Goal: Information Seeking & Learning: Learn about a topic

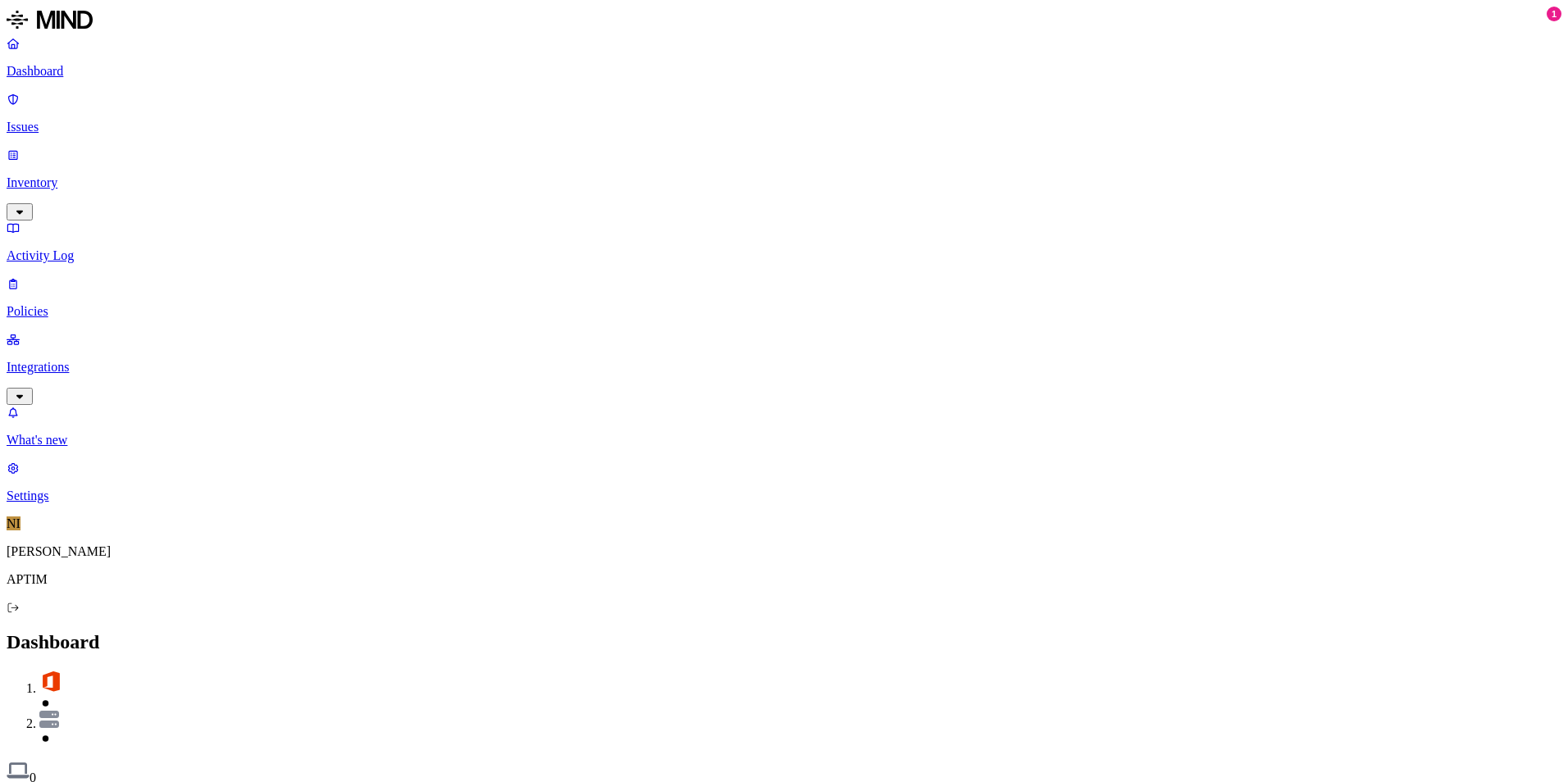
click at [115, 147] on link "Inventory" at bounding box center [783, 182] width 1555 height 71
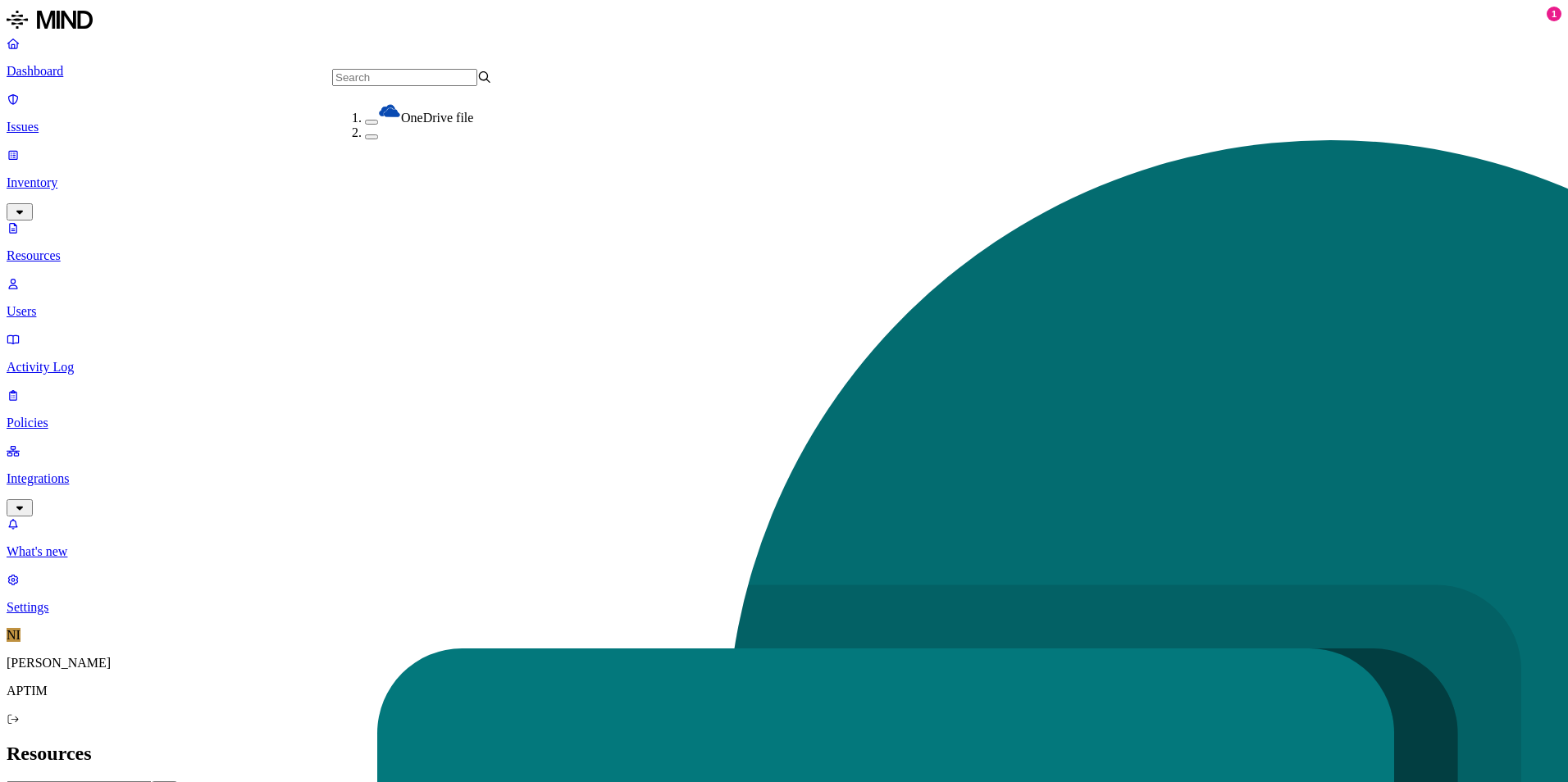
drag, startPoint x: 341, startPoint y: 120, endPoint x: 353, endPoint y: 113, distance: 13.9
click at [365, 120] on button "button" at bounding box center [371, 122] width 13 height 5
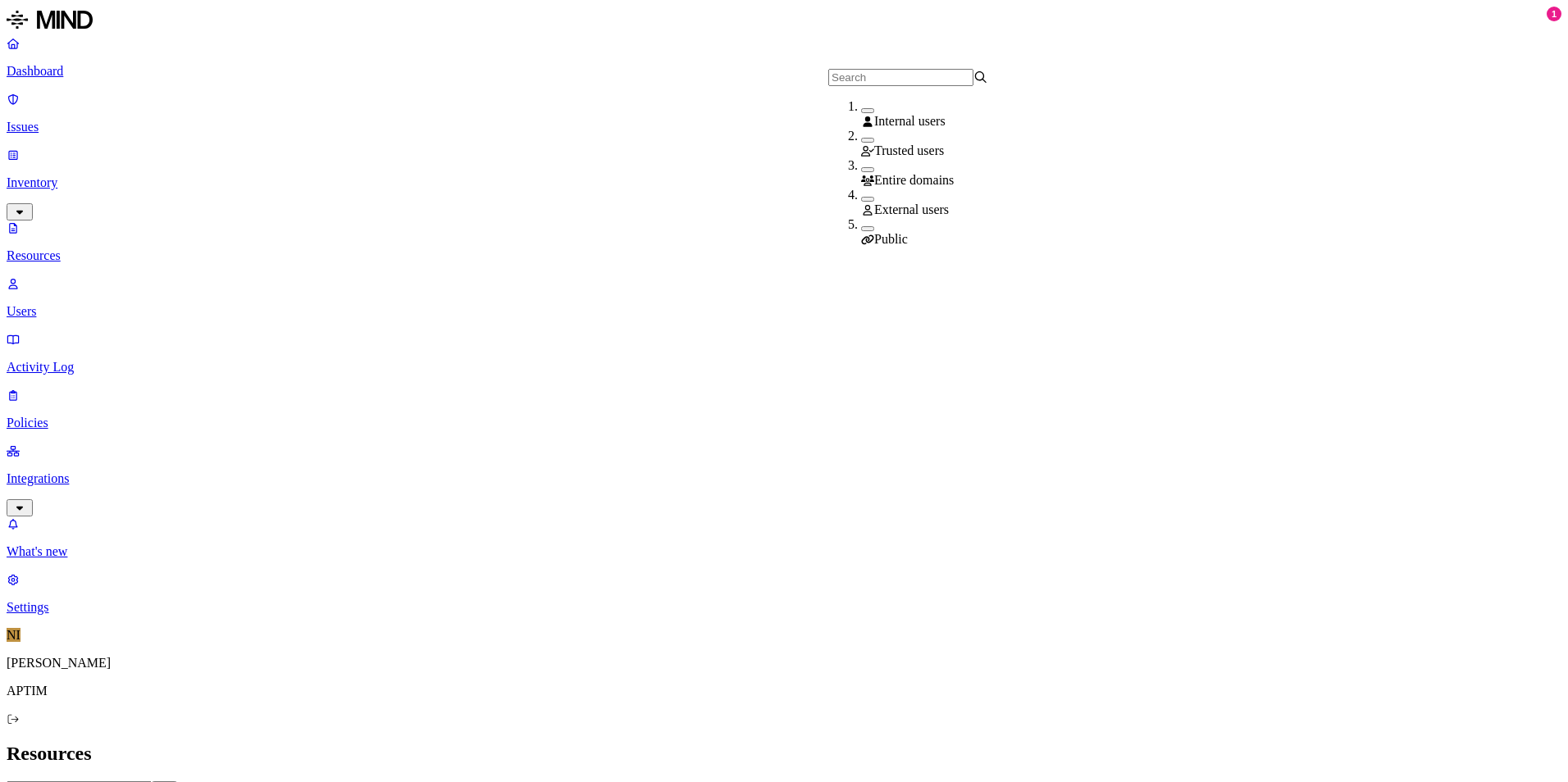
click at [861, 195] on div "External users" at bounding box center [940, 202] width 160 height 29
click at [861, 236] on div "Public" at bounding box center [940, 234] width 160 height 29
click at [861, 230] on button "button" at bounding box center [867, 231] width 13 height 5
click at [841, 743] on h2 "Resources" at bounding box center [783, 753] width 1555 height 22
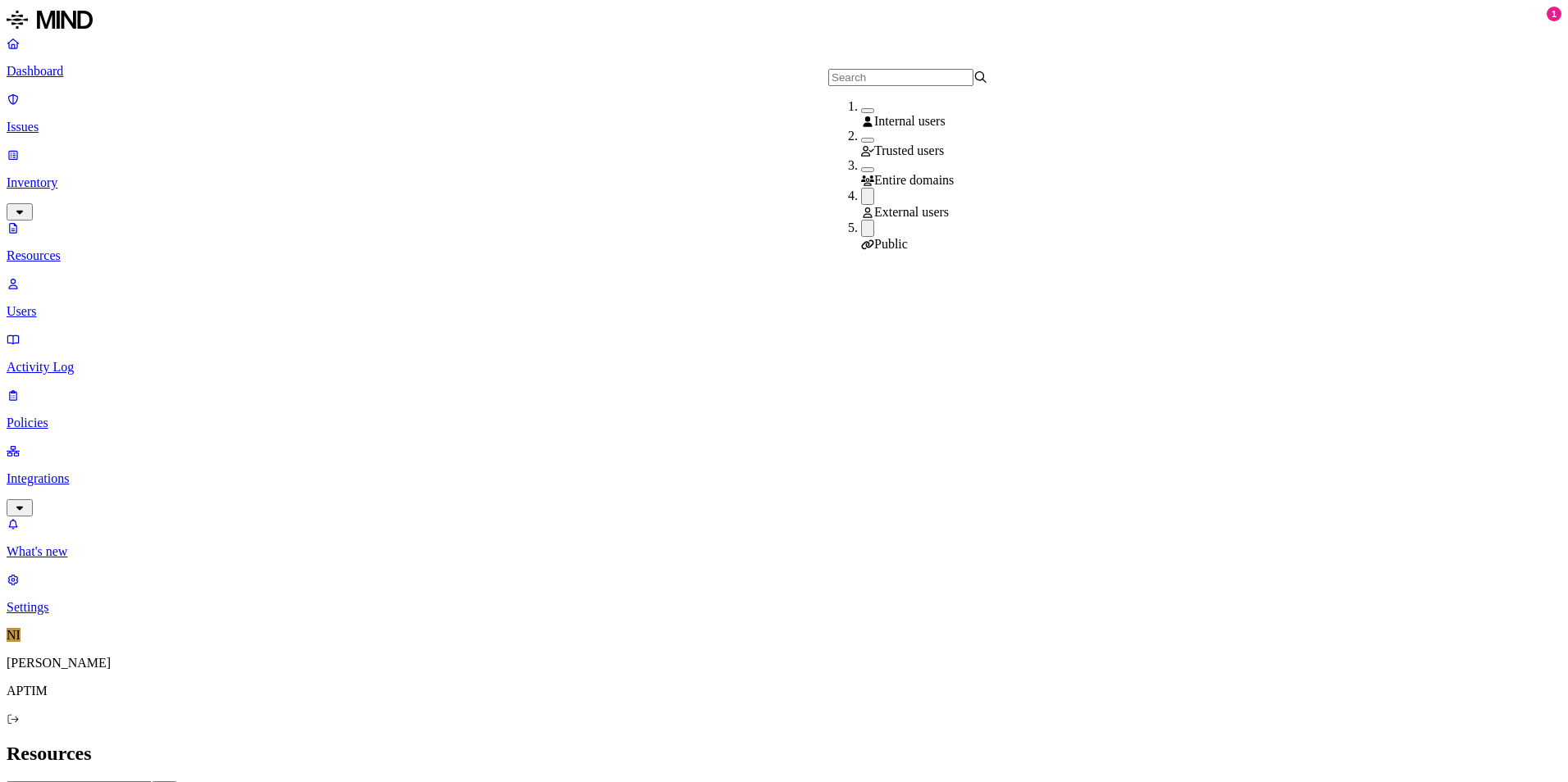
click at [861, 227] on div "Public" at bounding box center [940, 236] width 160 height 32
click at [817, 743] on h2 "Resources" at bounding box center [783, 753] width 1555 height 22
click at [109, 65] on p "Dashboard" at bounding box center [783, 71] width 1555 height 15
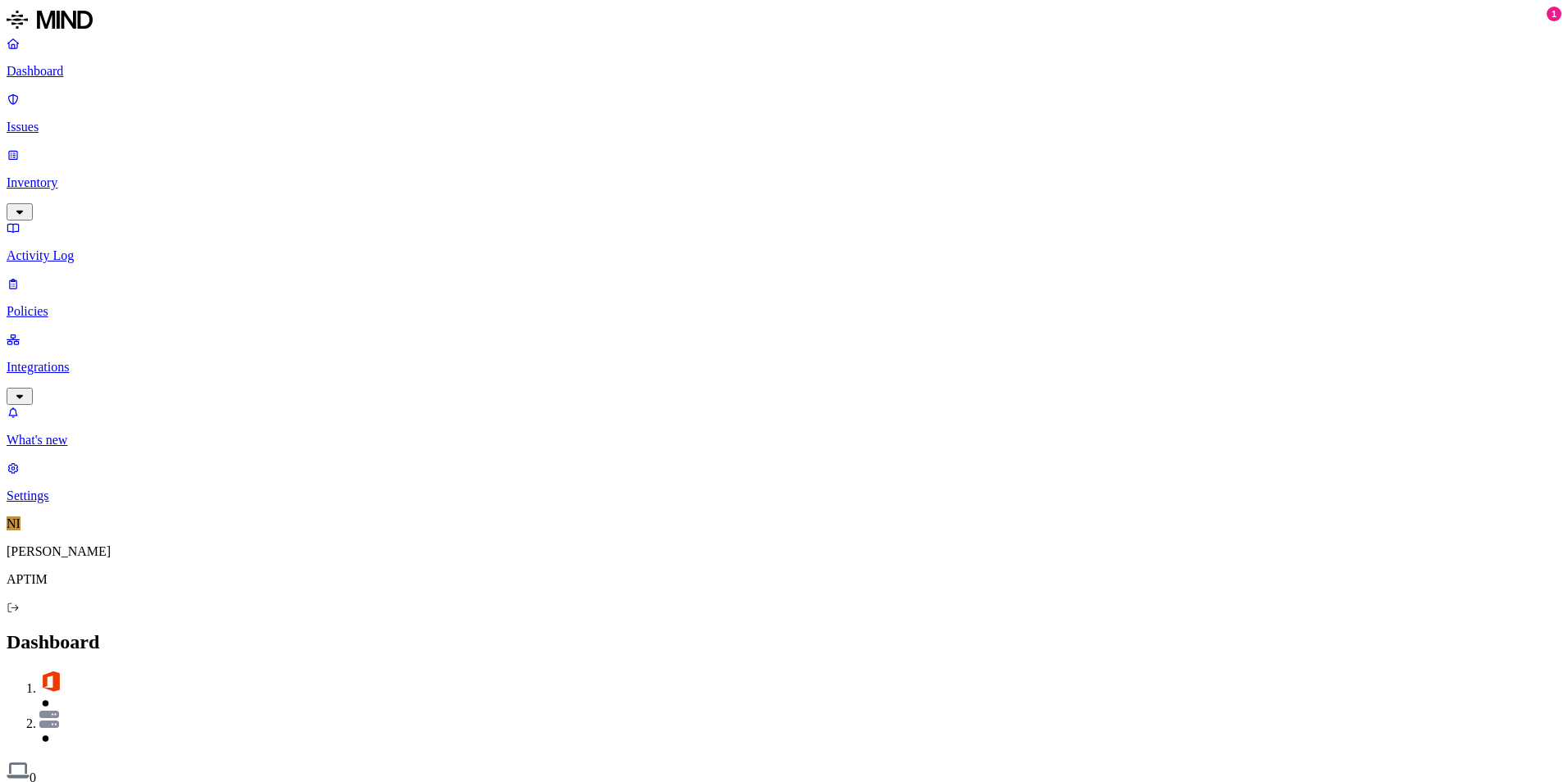
click at [103, 175] on p "Inventory" at bounding box center [783, 182] width 1555 height 15
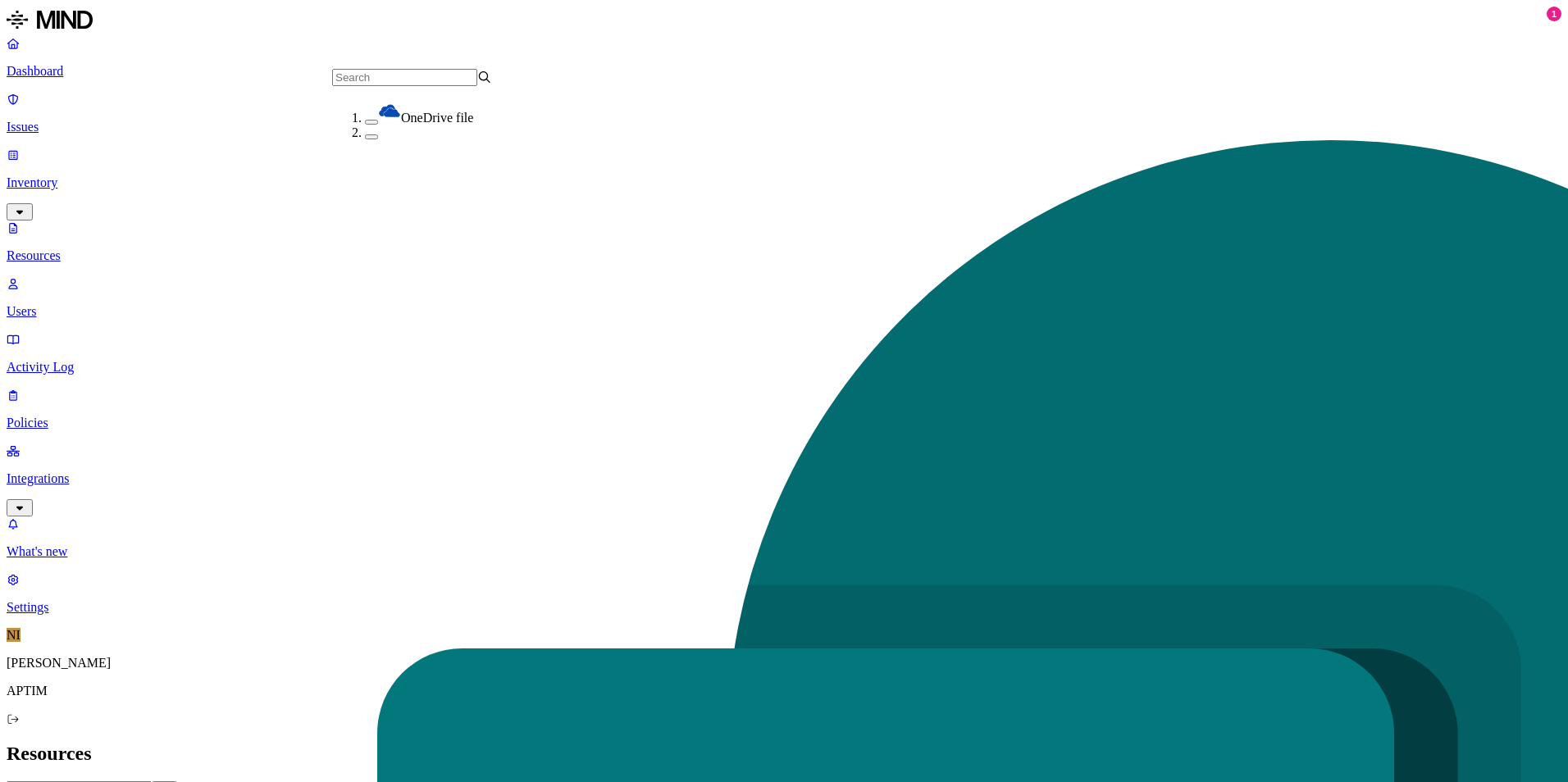
click at [365, 115] on div "OneDrive file" at bounding box center [445, 112] width 160 height 26
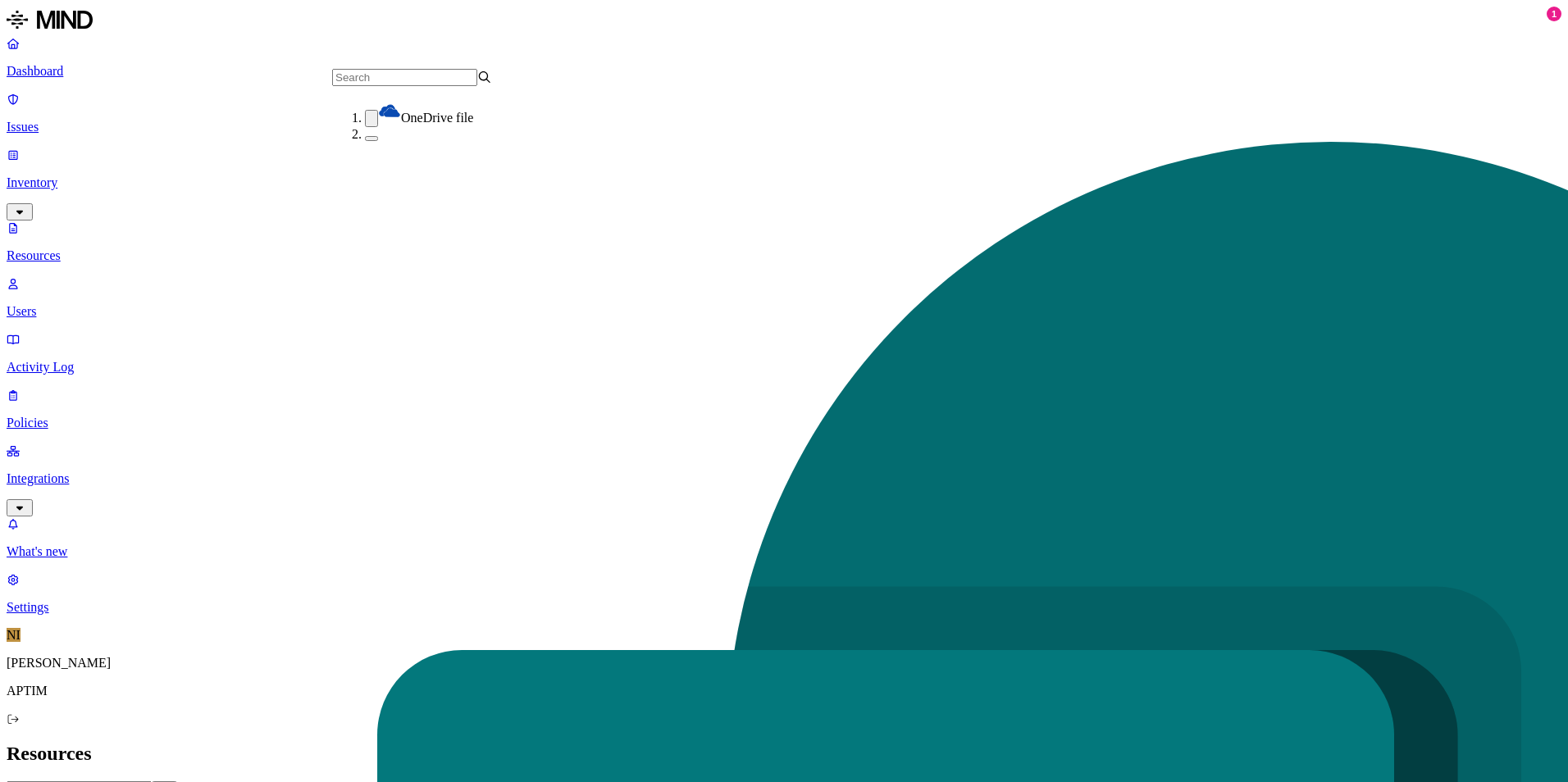
click at [708, 743] on h2 "Resources" at bounding box center [783, 753] width 1555 height 22
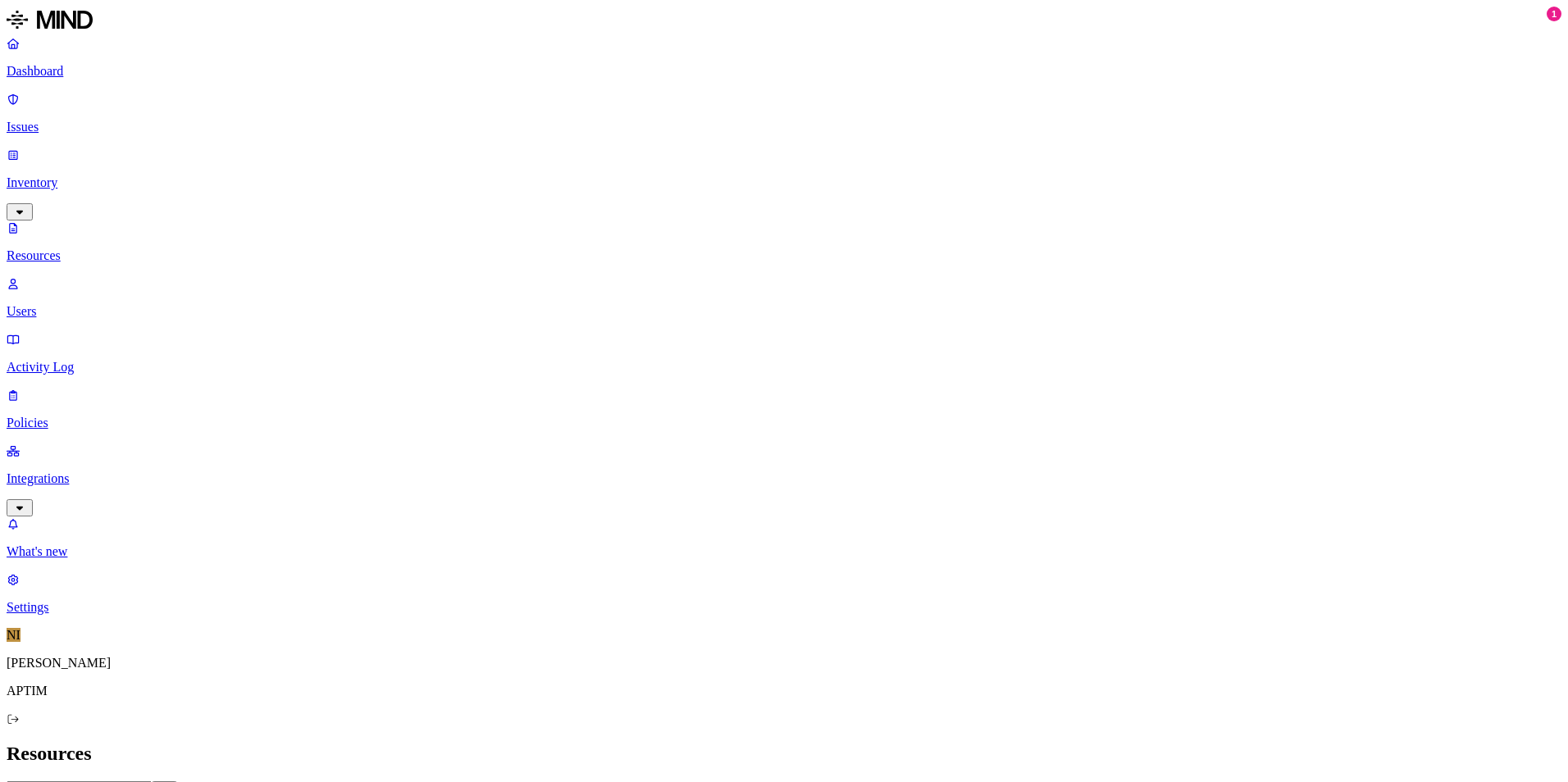
click at [861, 200] on button "button" at bounding box center [867, 199] width 13 height 5
click at [762, 743] on header "Resources" at bounding box center [783, 753] width 1555 height 22
click at [861, 196] on button "button" at bounding box center [867, 196] width 13 height 17
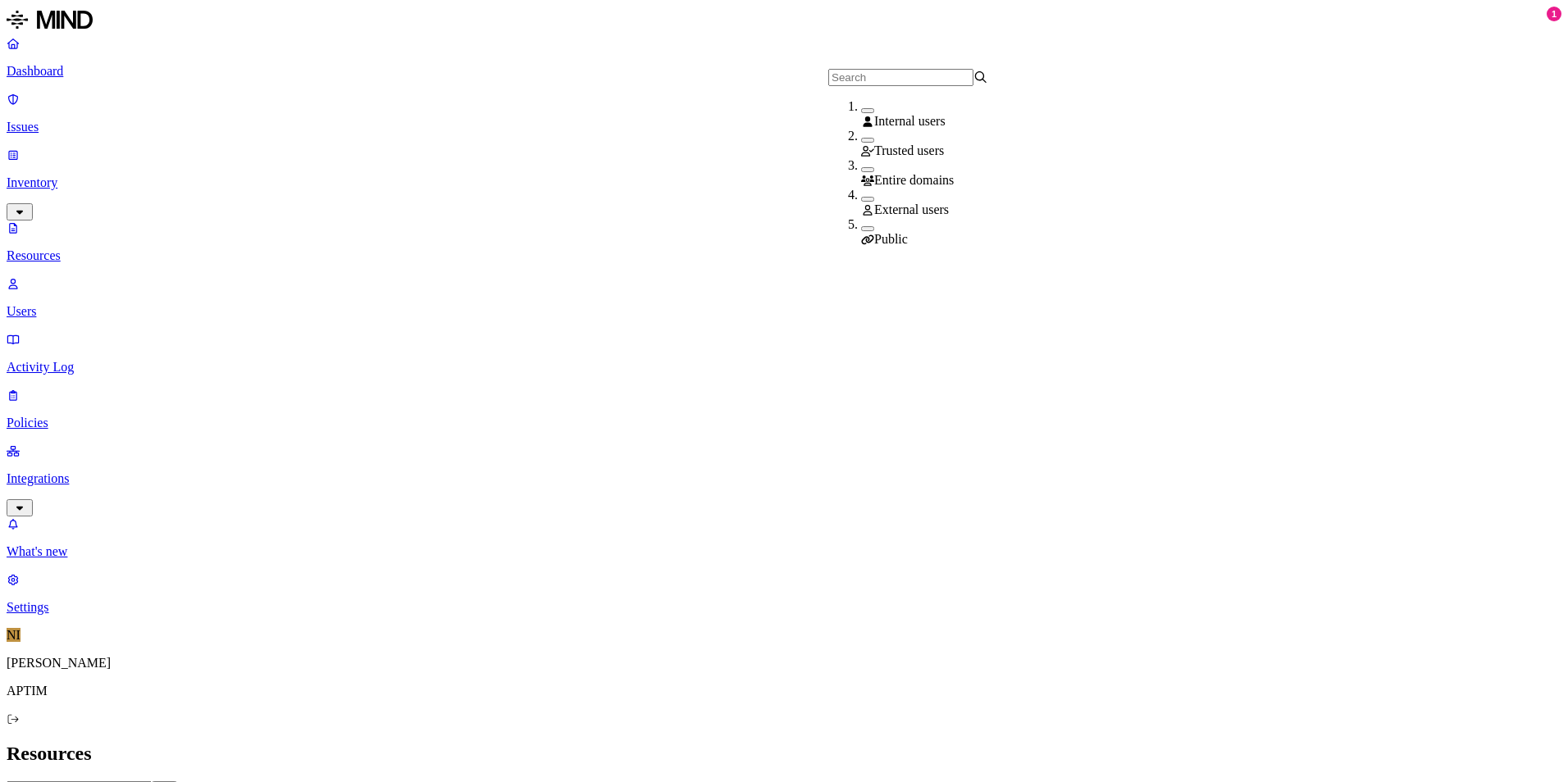
click at [861, 168] on div "Entire domains" at bounding box center [940, 172] width 160 height 29
click at [861, 168] on div "Entire domains" at bounding box center [940, 174] width 160 height 32
click at [861, 200] on button "button" at bounding box center [867, 199] width 13 height 5
click at [873, 743] on header "Resources" at bounding box center [783, 753] width 1555 height 22
